Goal: Task Accomplishment & Management: Use online tool/utility

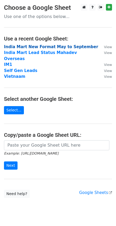
click at [25, 47] on strong "India Mart New Format May to September" at bounding box center [51, 46] width 94 height 5
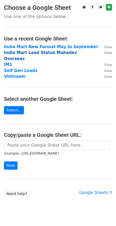
click at [10, 53] on strong "India Mart Lead Status Mahadev Overseas" at bounding box center [40, 55] width 73 height 11
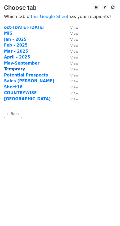
click at [17, 68] on strong "Temprary" at bounding box center [14, 69] width 21 height 5
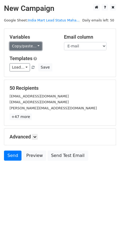
click at [17, 46] on link "Copy/paste..." at bounding box center [26, 46] width 32 height 8
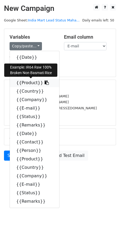
click at [24, 82] on link "{{Product}}" at bounding box center [34, 83] width 49 height 8
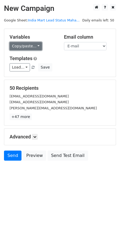
click at [31, 47] on link "Copy/paste..." at bounding box center [26, 46] width 32 height 8
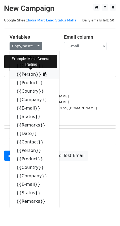
click at [27, 73] on link "{{Person}}" at bounding box center [34, 74] width 49 height 8
